Goal: Transaction & Acquisition: Purchase product/service

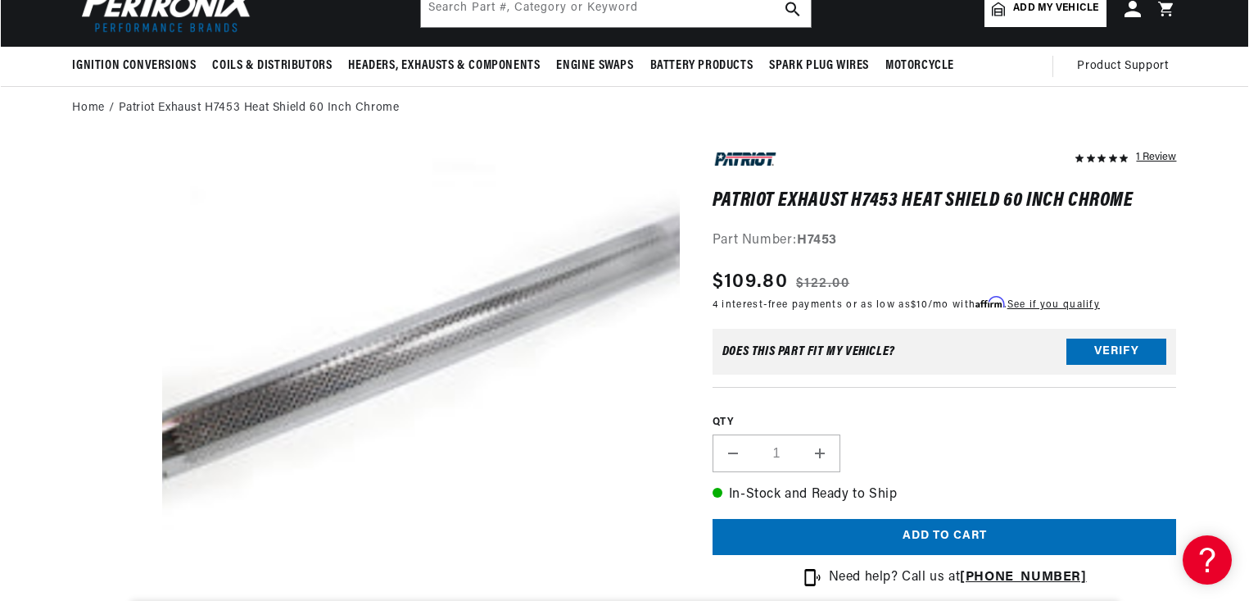
scroll to position [109, 0]
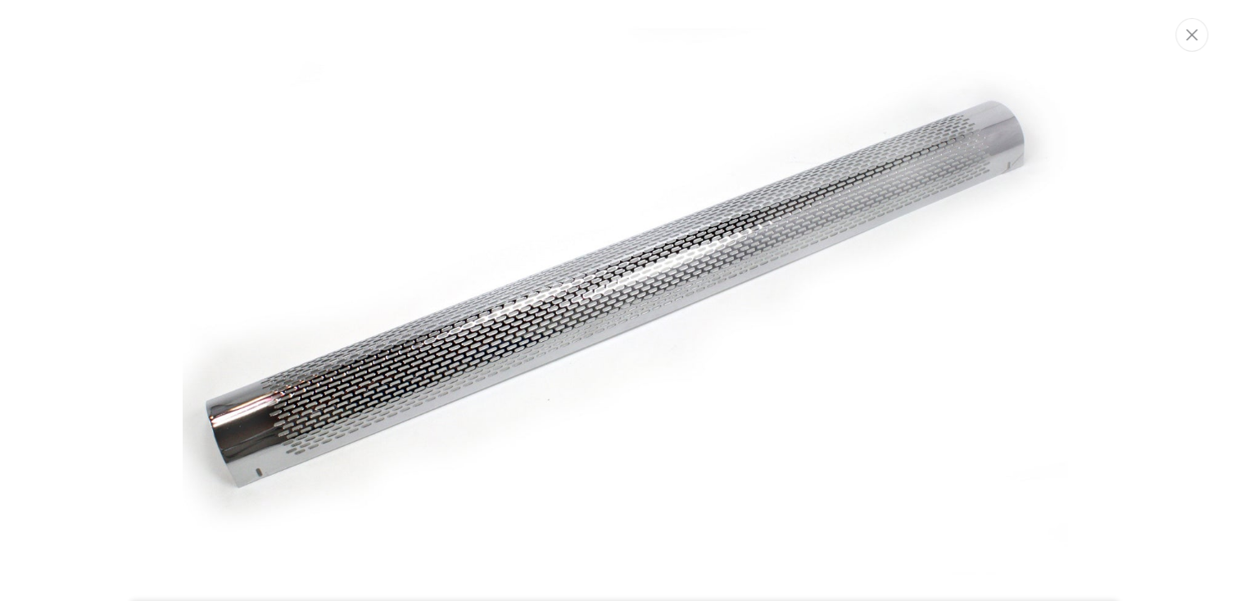
scroll to position [0, 0]
click at [1190, 34] on icon "Close" at bounding box center [1191, 34] width 11 height 11
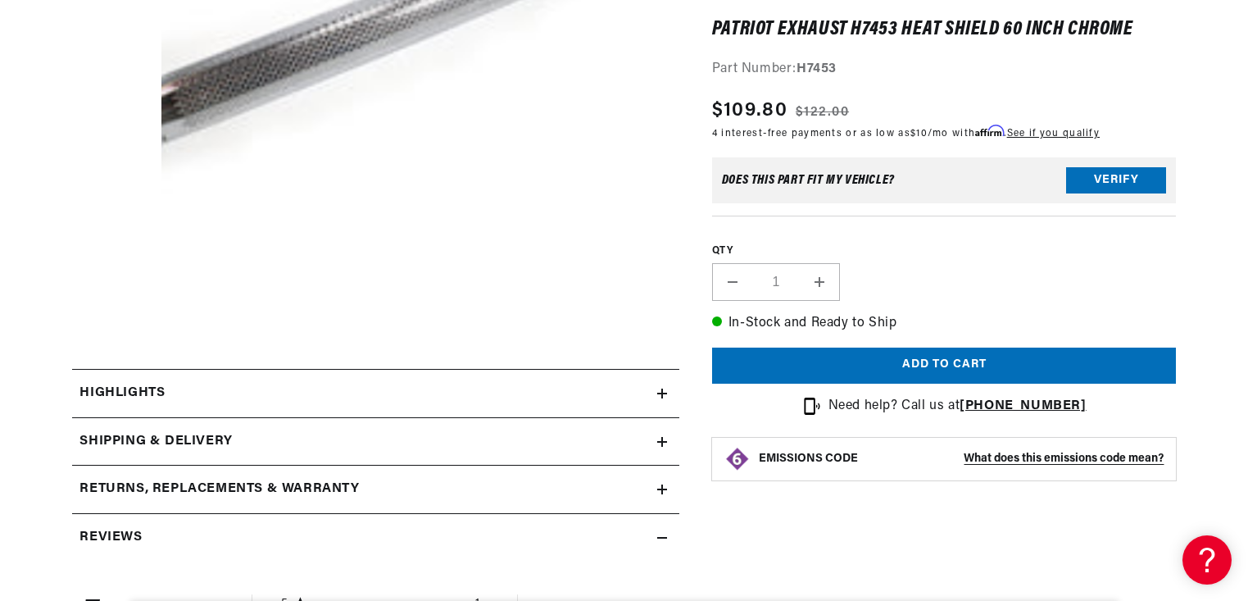
click at [118, 533] on h2 "Reviews" at bounding box center [111, 537] width 62 height 21
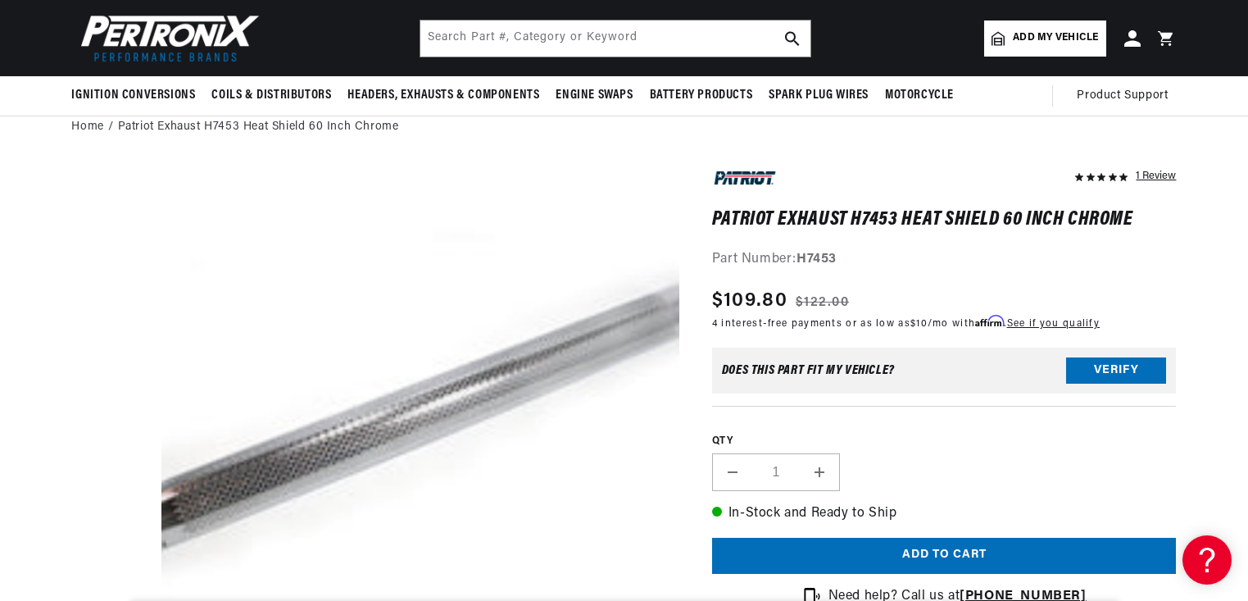
scroll to position [0, 876]
click at [1122, 369] on button "Verify" at bounding box center [1116, 370] width 100 height 26
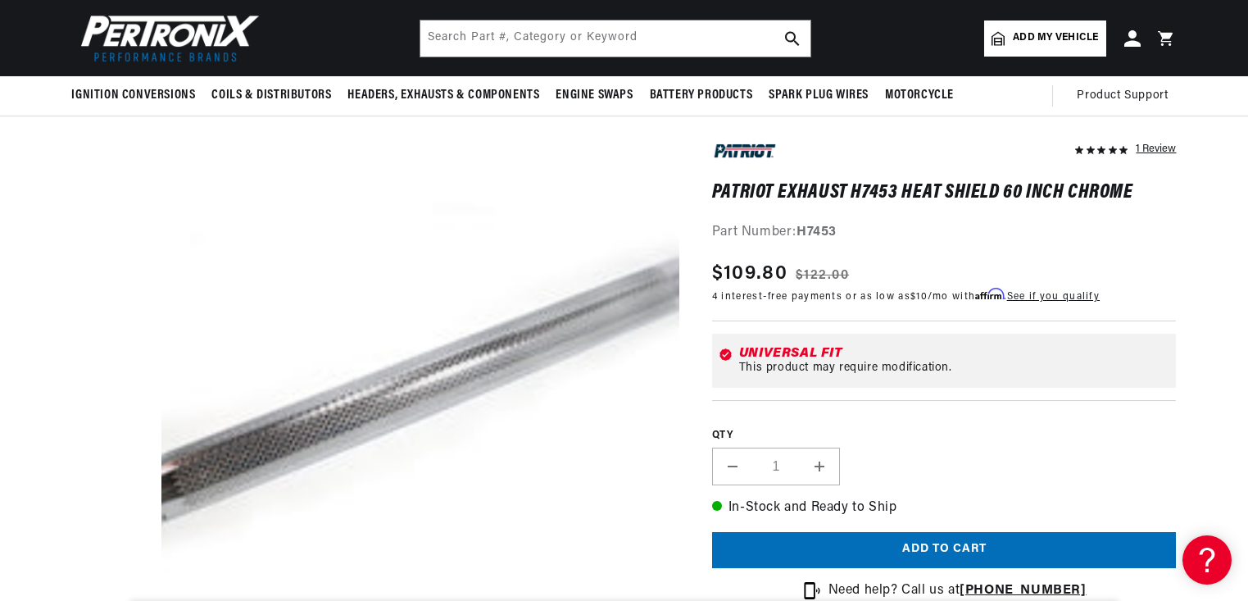
scroll to position [0, 50]
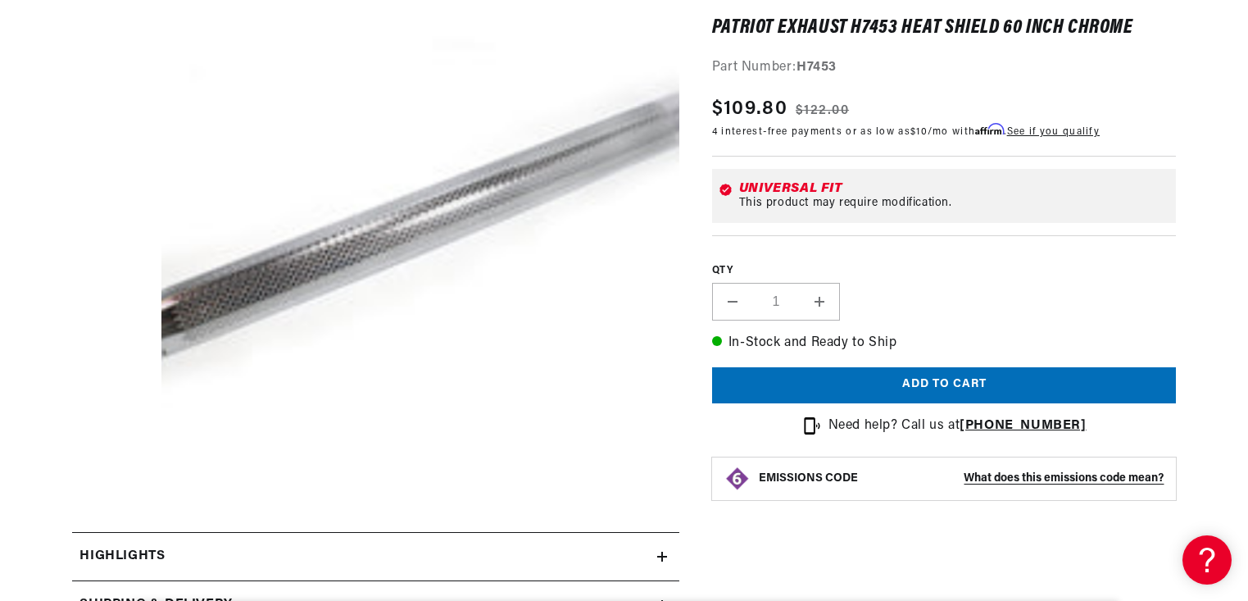
click at [822, 300] on button "Increase quantity for Patriot Exhaust H7453 Heat Shield 60 Inch Chrome" at bounding box center [819, 302] width 39 height 38
type input "2"
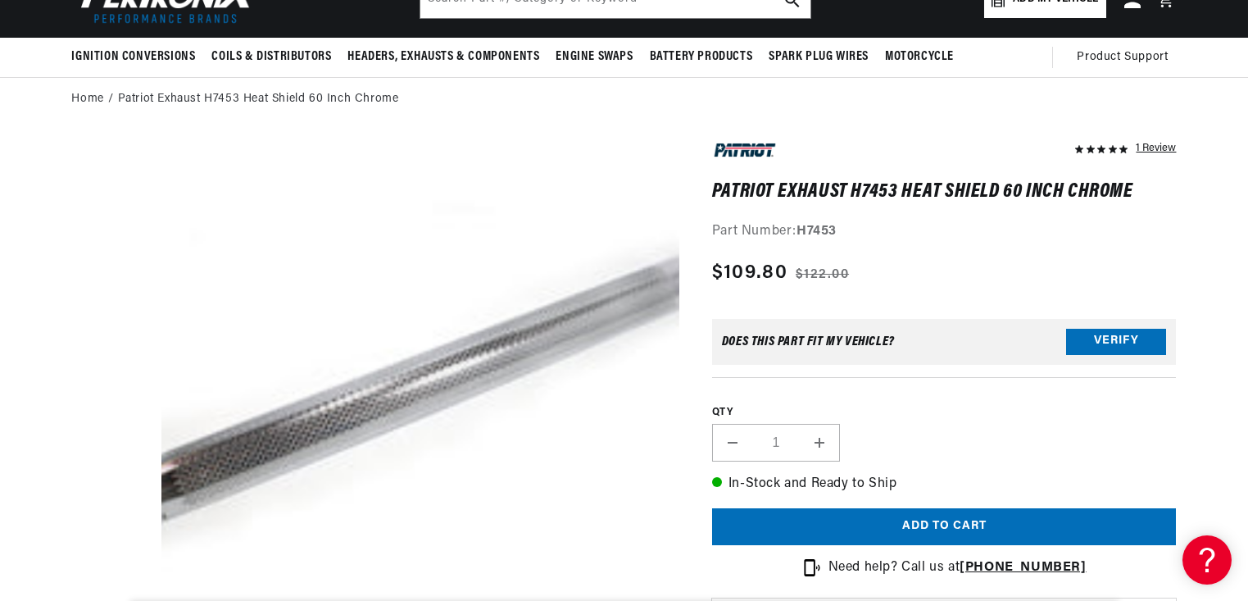
scroll to position [159, 0]
